Goal: Task Accomplishment & Management: Use online tool/utility

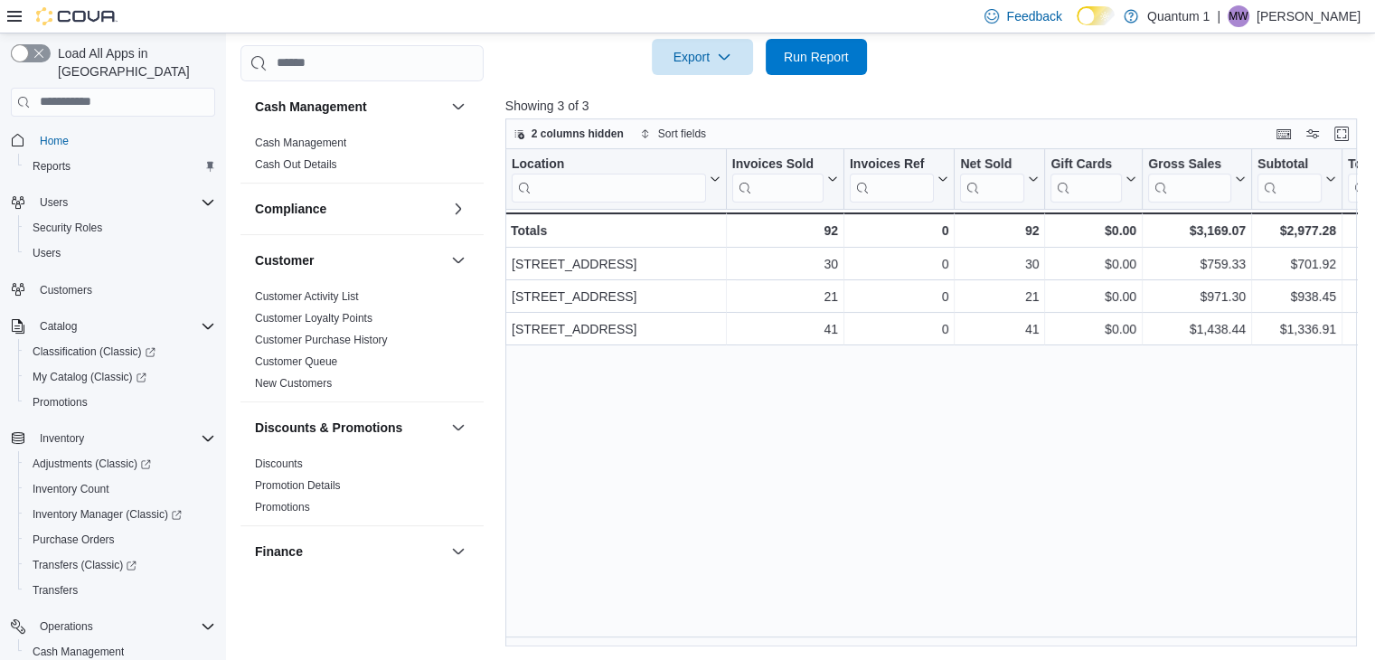
scroll to position [178, 0]
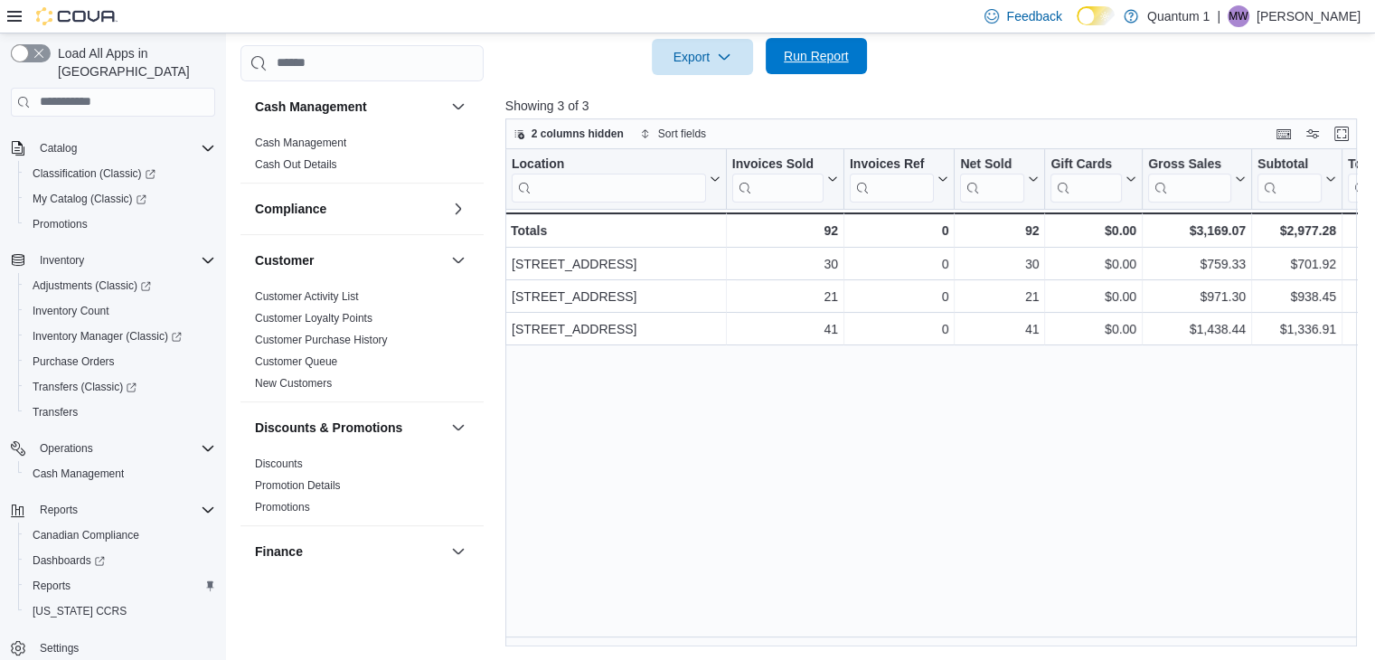
click at [817, 52] on span "Run Report" at bounding box center [816, 56] width 65 height 18
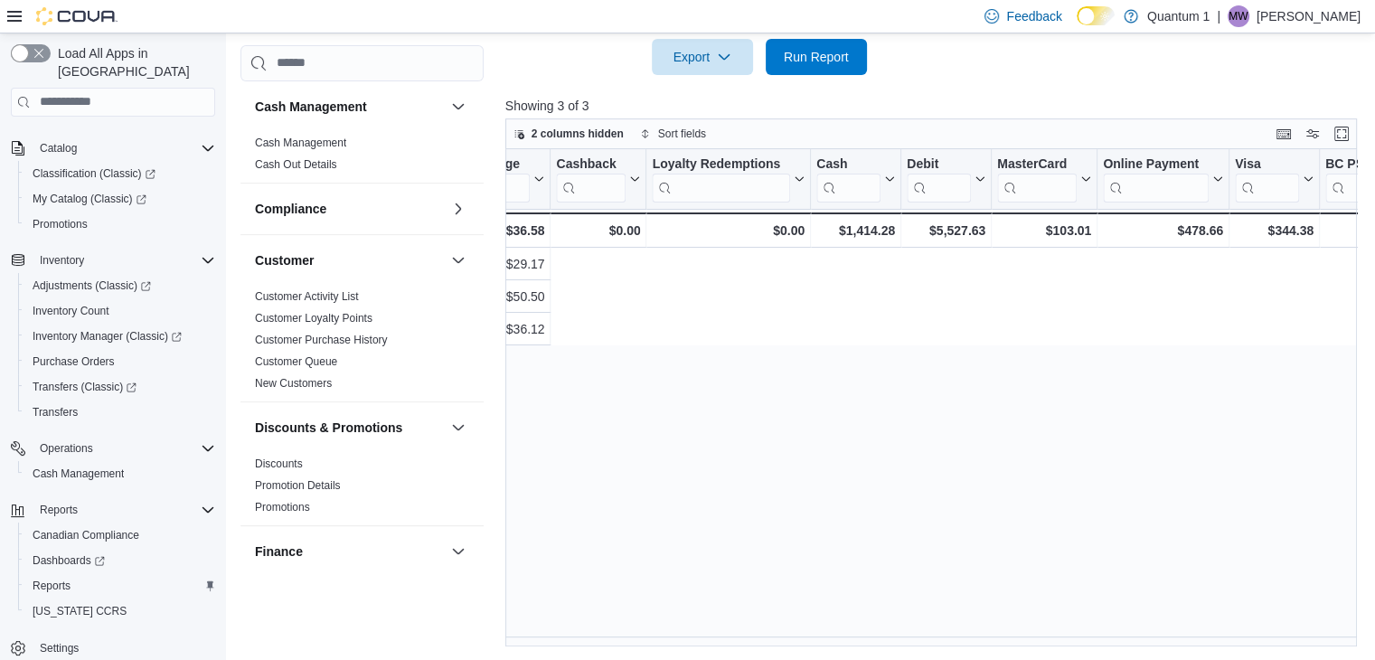
scroll to position [0, 0]
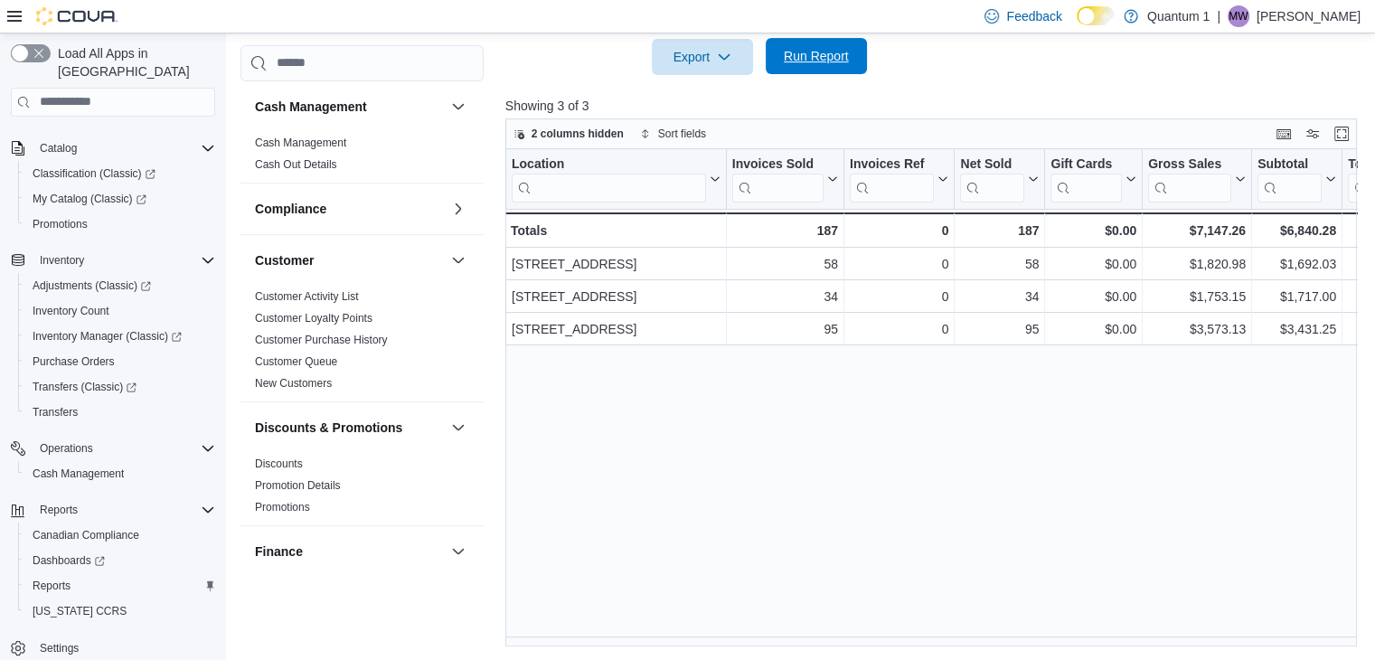
click at [825, 52] on span "Run Report" at bounding box center [816, 56] width 65 height 18
click at [814, 54] on span "Run Report" at bounding box center [816, 56] width 65 height 18
